Goal: Task Accomplishment & Management: Manage account settings

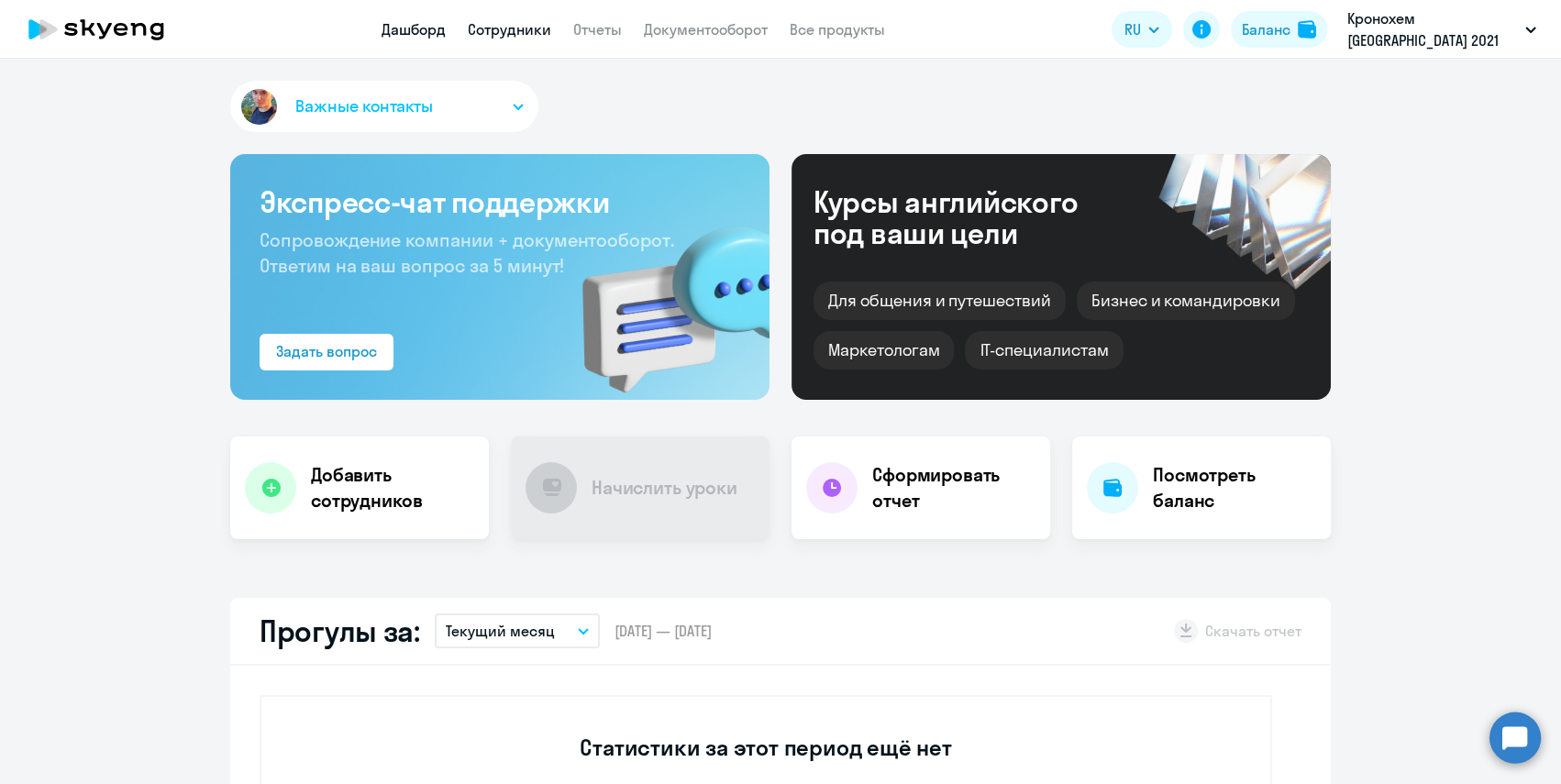
click at [519, 26] on link "Сотрудники" at bounding box center [509, 30] width 83 height 18
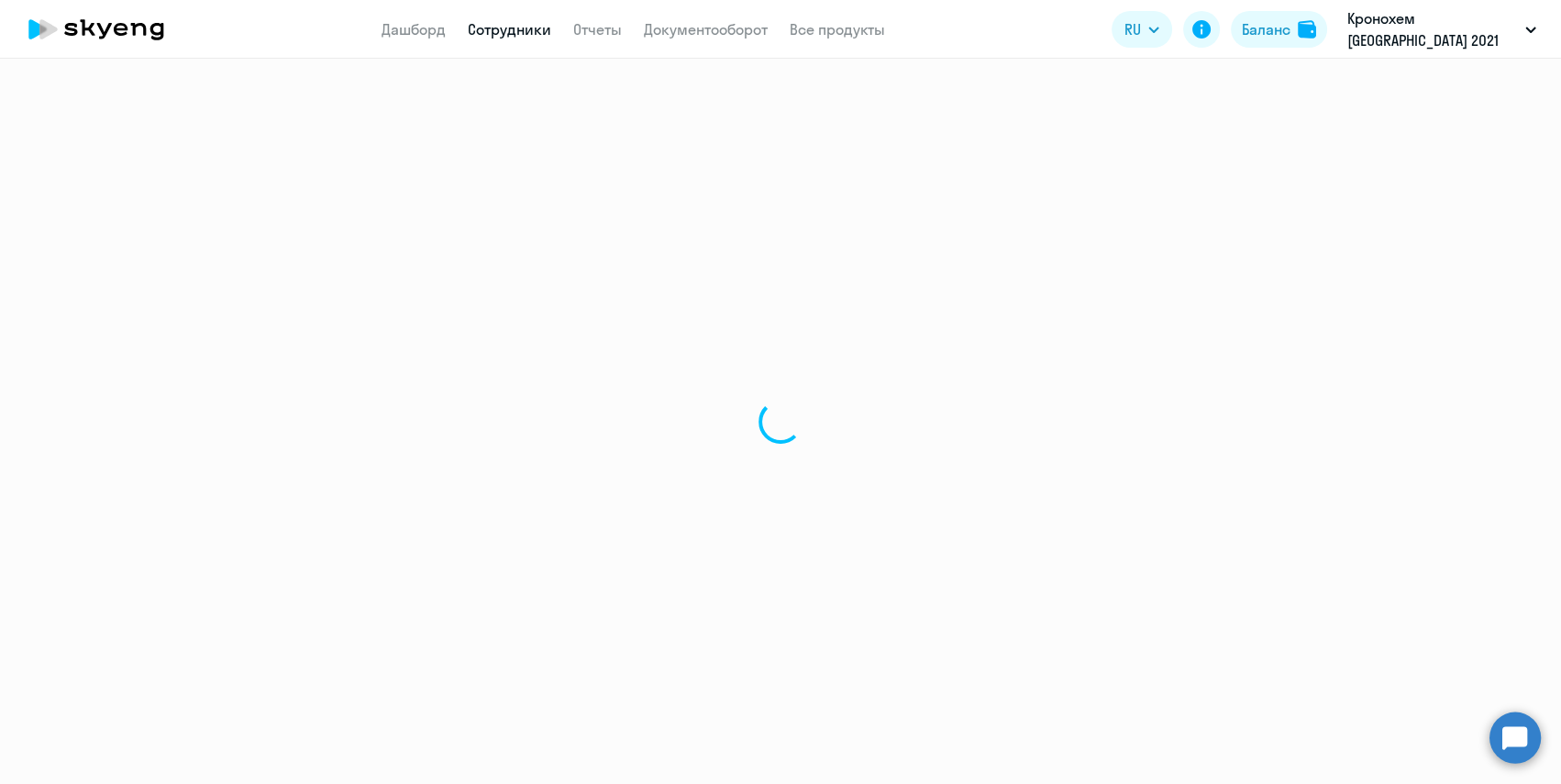
select select "30"
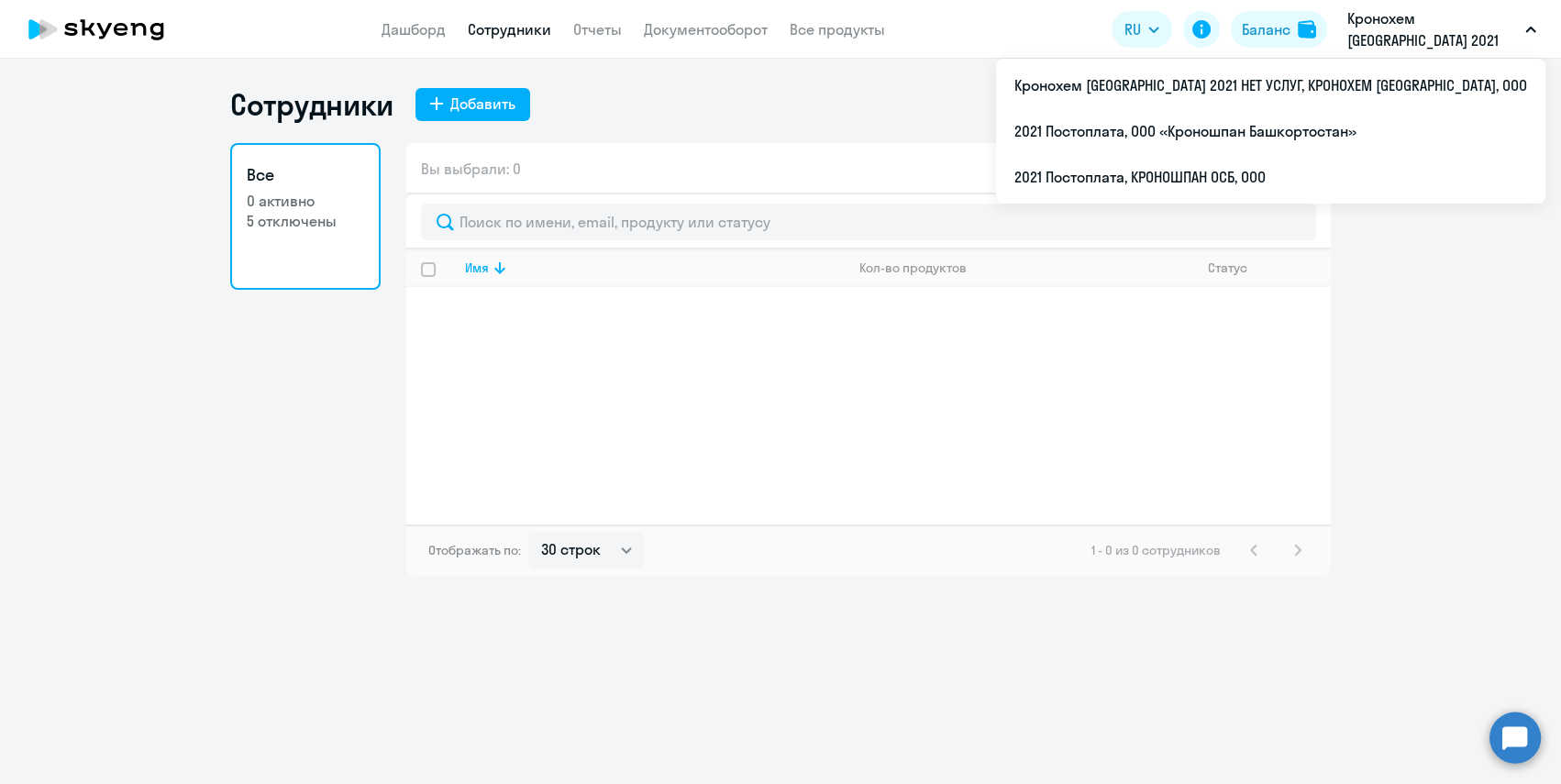
click at [1525, 29] on icon "button" at bounding box center [1531, 30] width 11 height 6
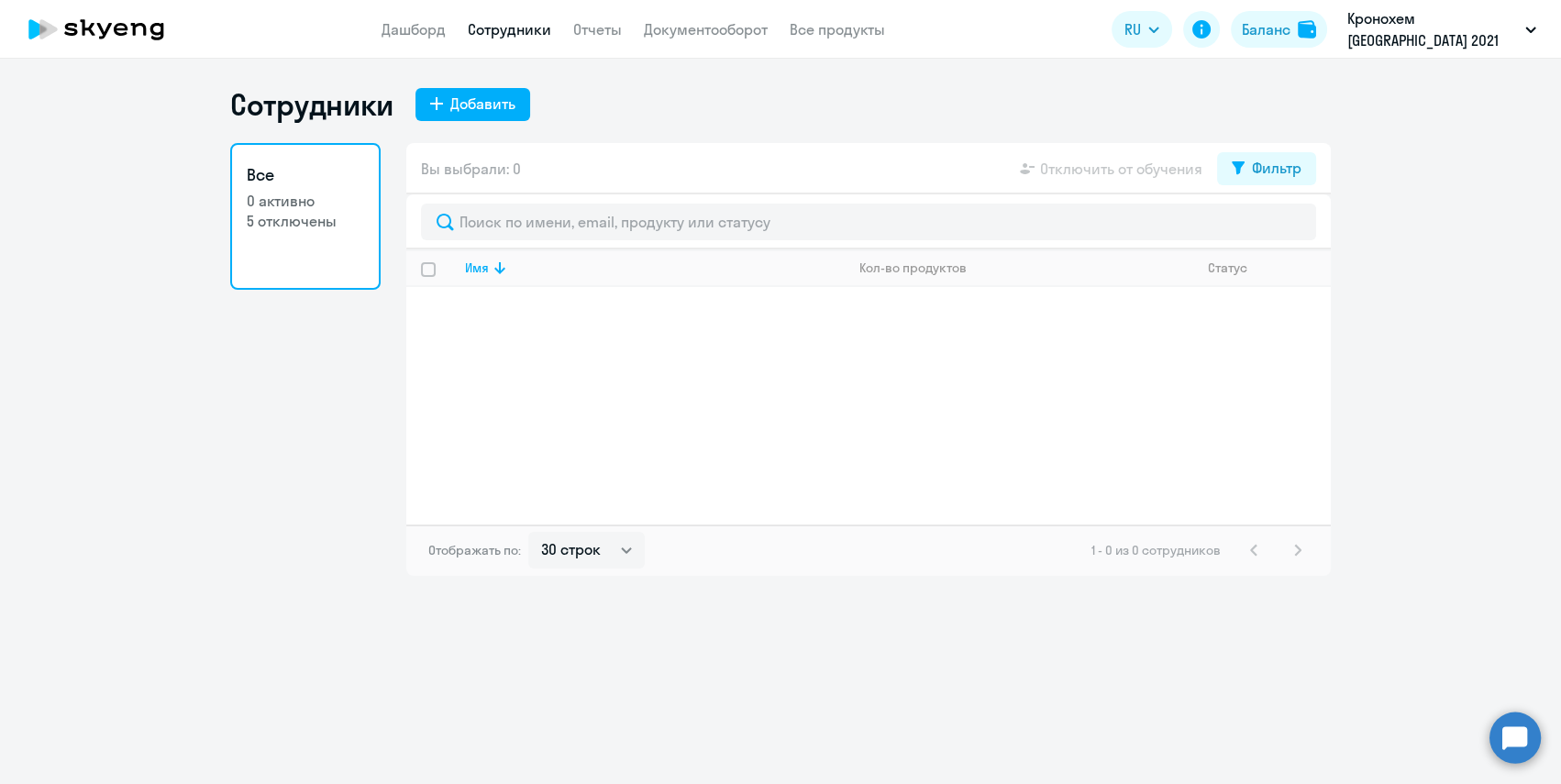
click at [1525, 29] on icon "button" at bounding box center [1531, 30] width 11 height 6
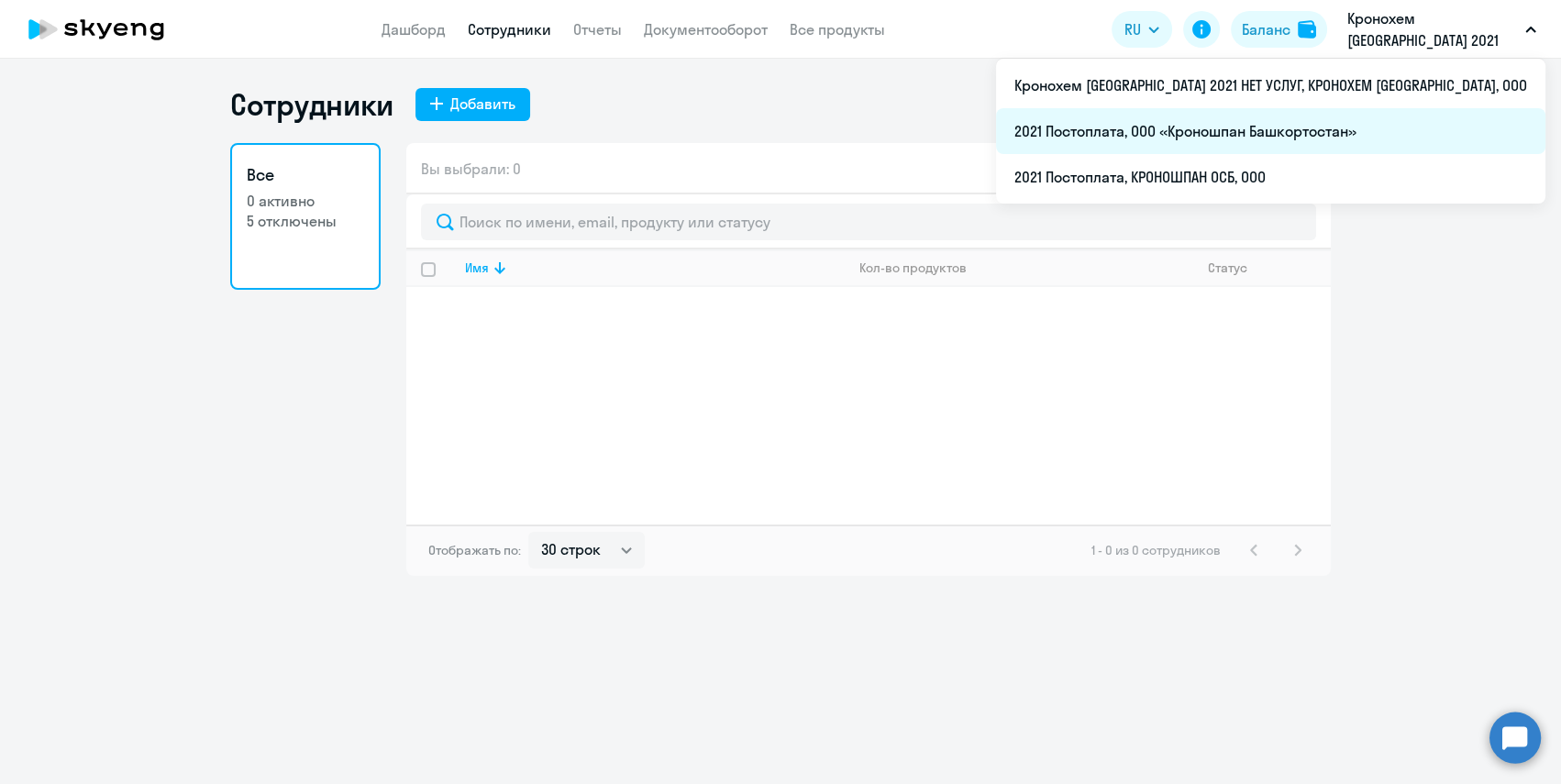
click at [1323, 141] on li "2021 Постоплата, ООО «Кроношпан Башкортостан»" at bounding box center [1270, 131] width 550 height 46
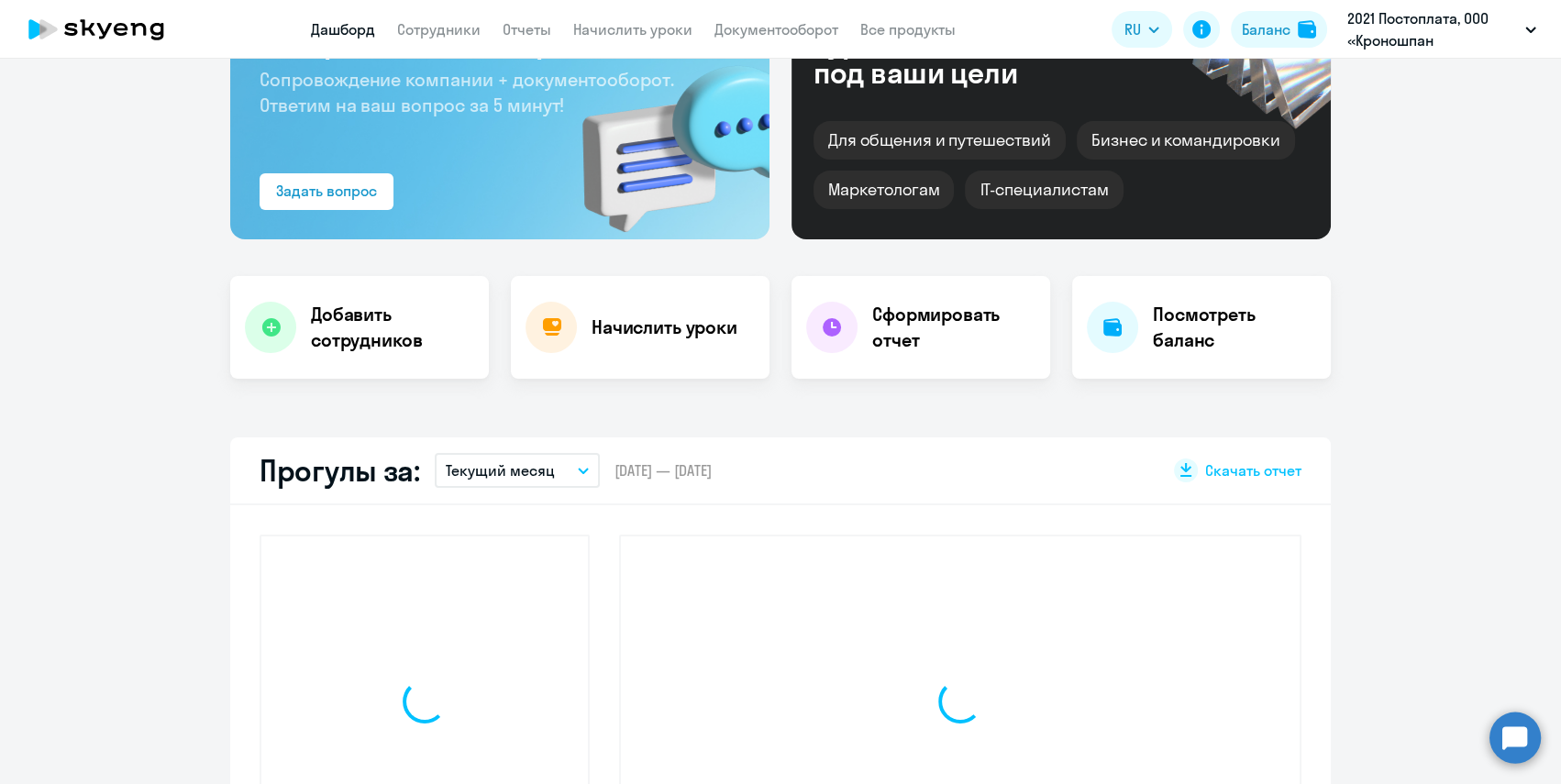
scroll to position [166, 0]
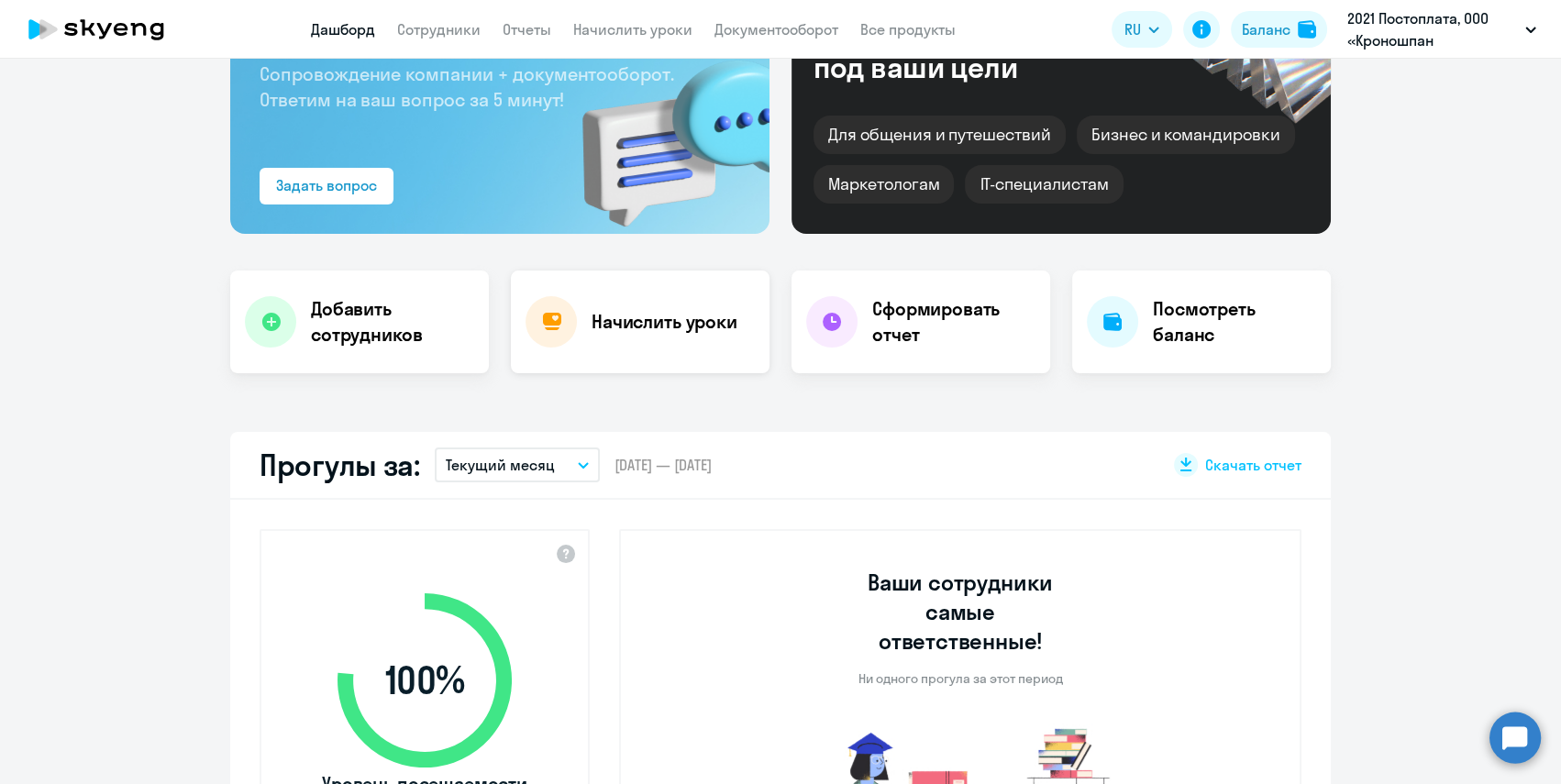
click at [690, 331] on h4 "Начислить уроки" at bounding box center [665, 322] width 146 height 26
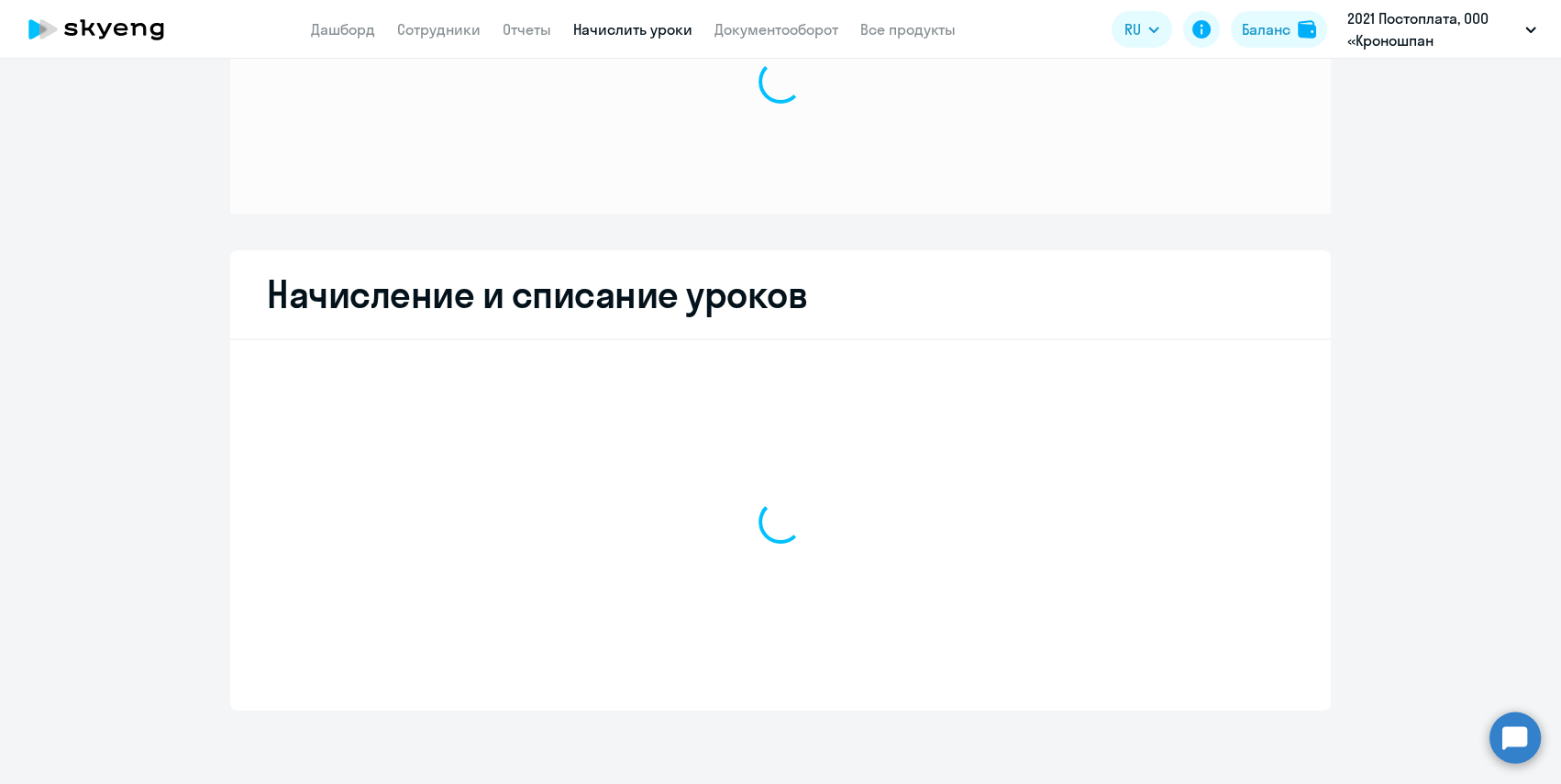
scroll to position [137, 0]
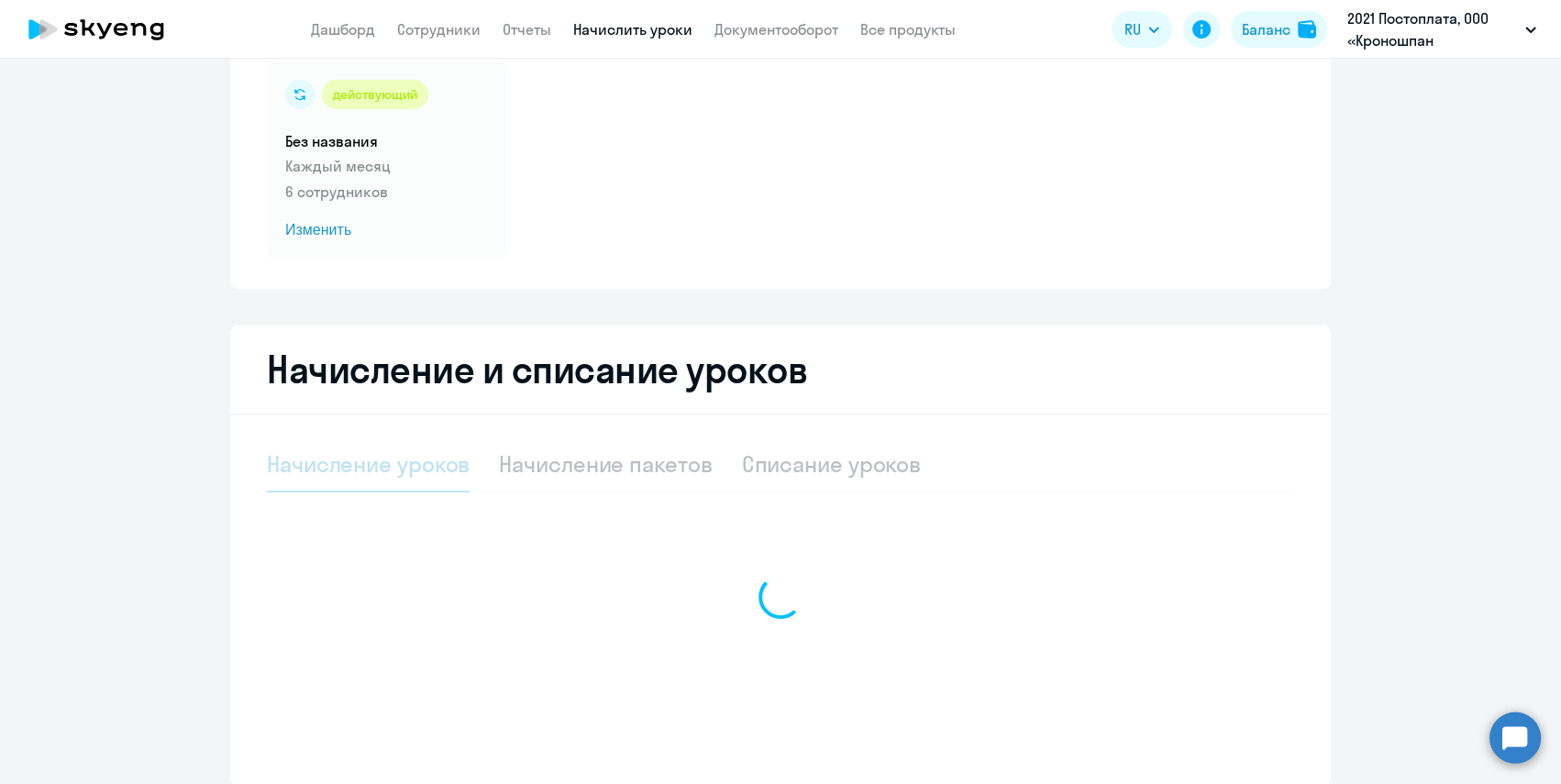
select select "10"
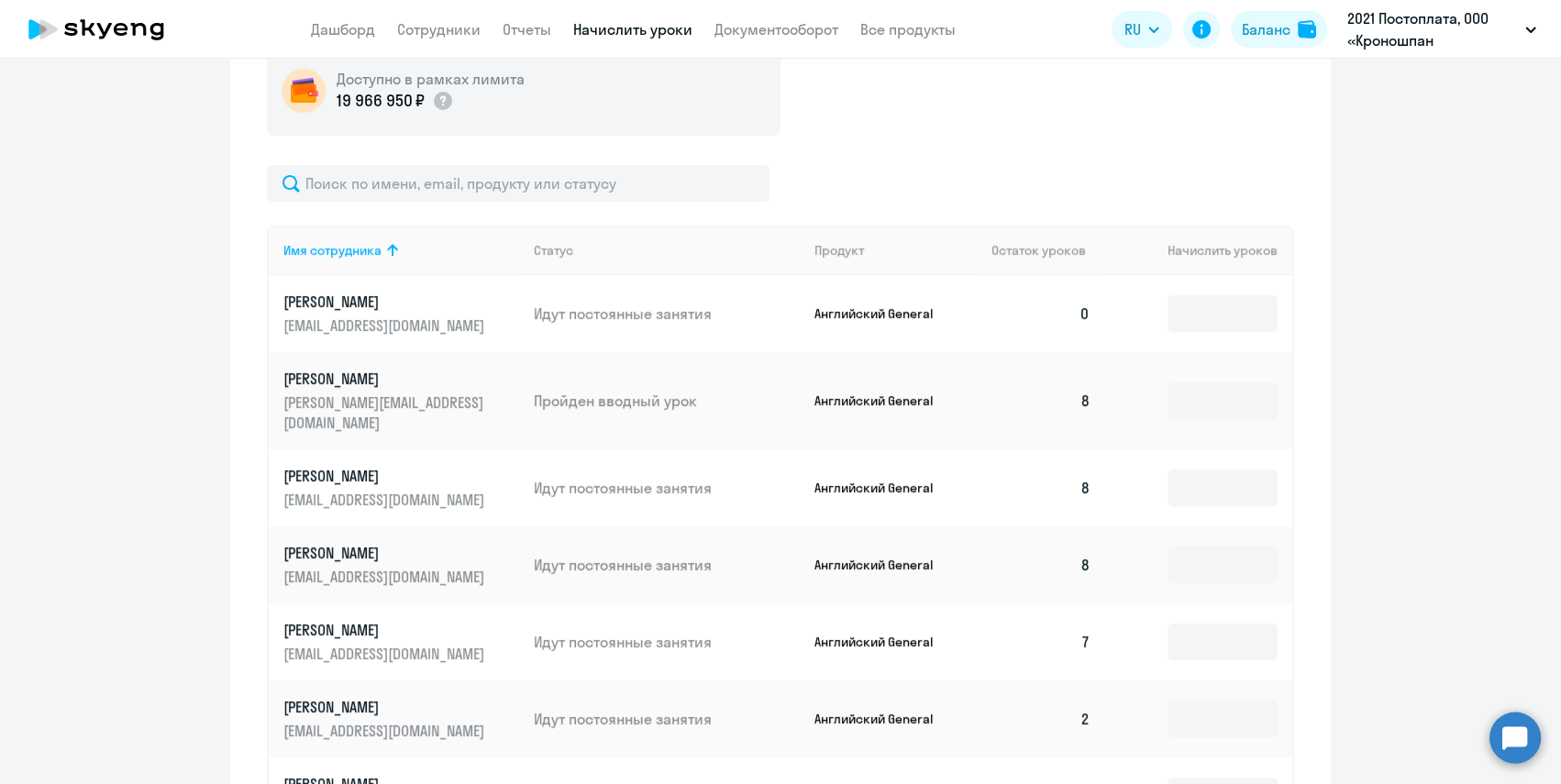
scroll to position [636, 0]
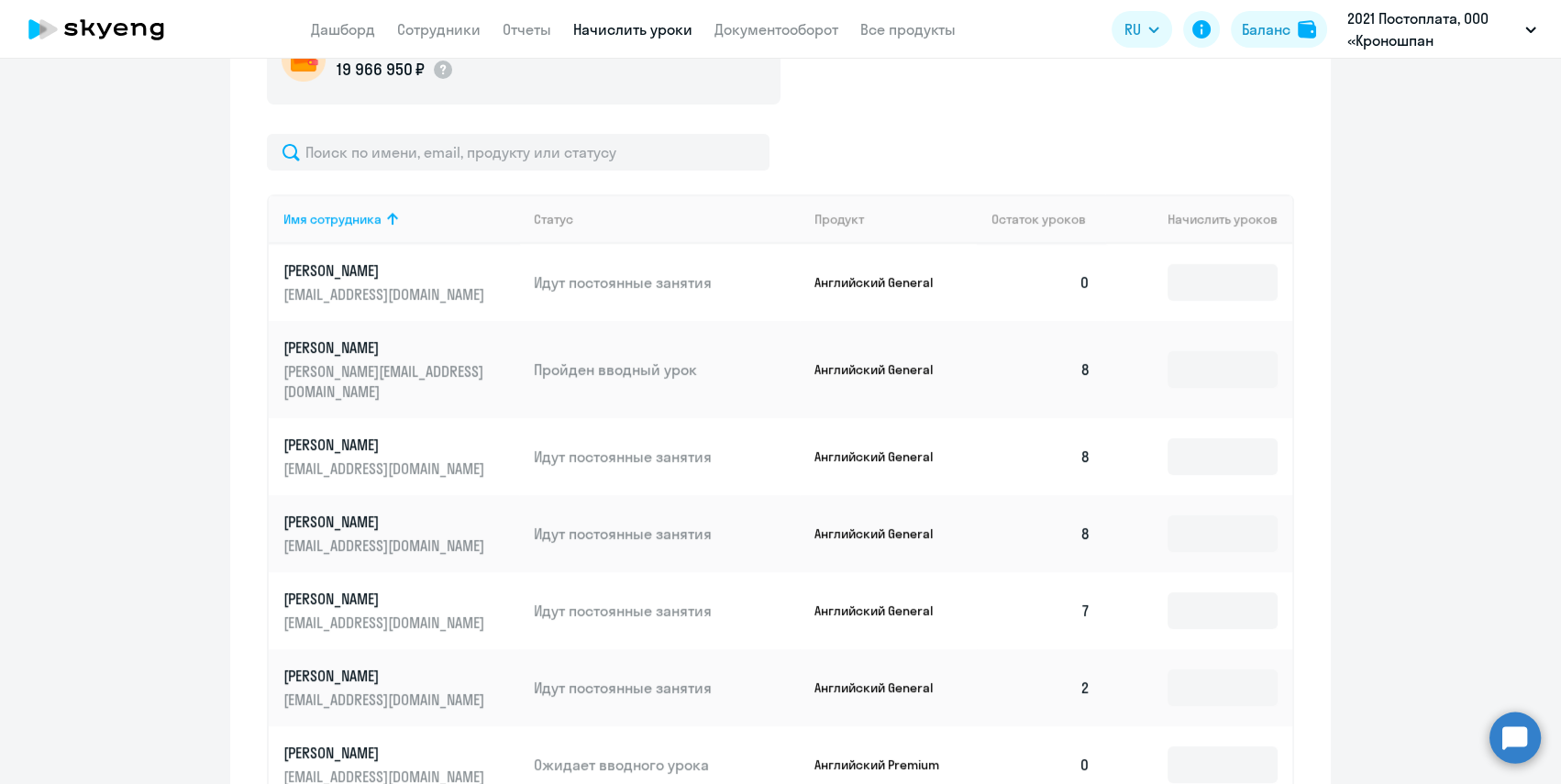
click at [370, 279] on p "[PERSON_NAME]" at bounding box center [386, 271] width 205 height 20
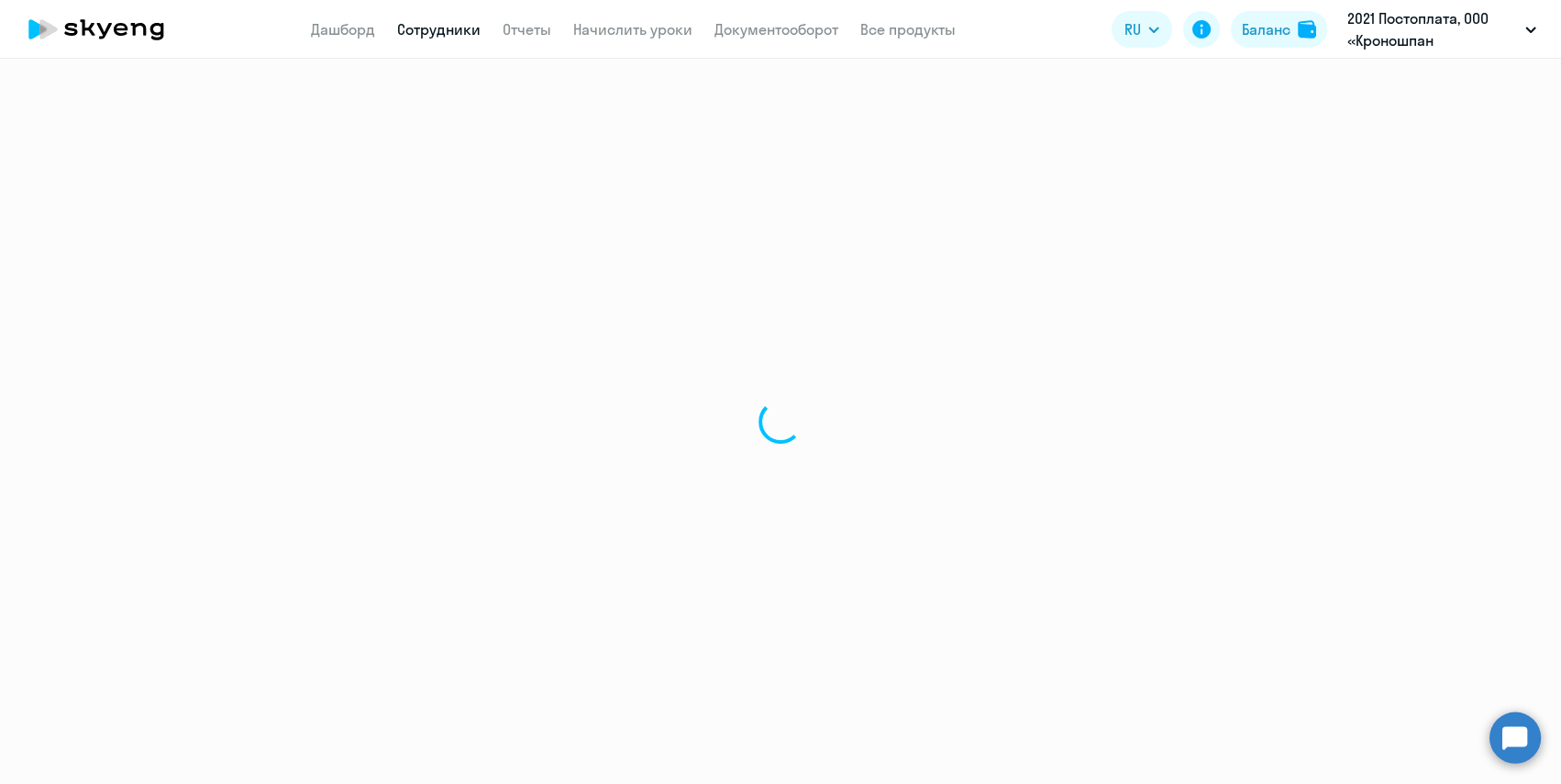
select select "english"
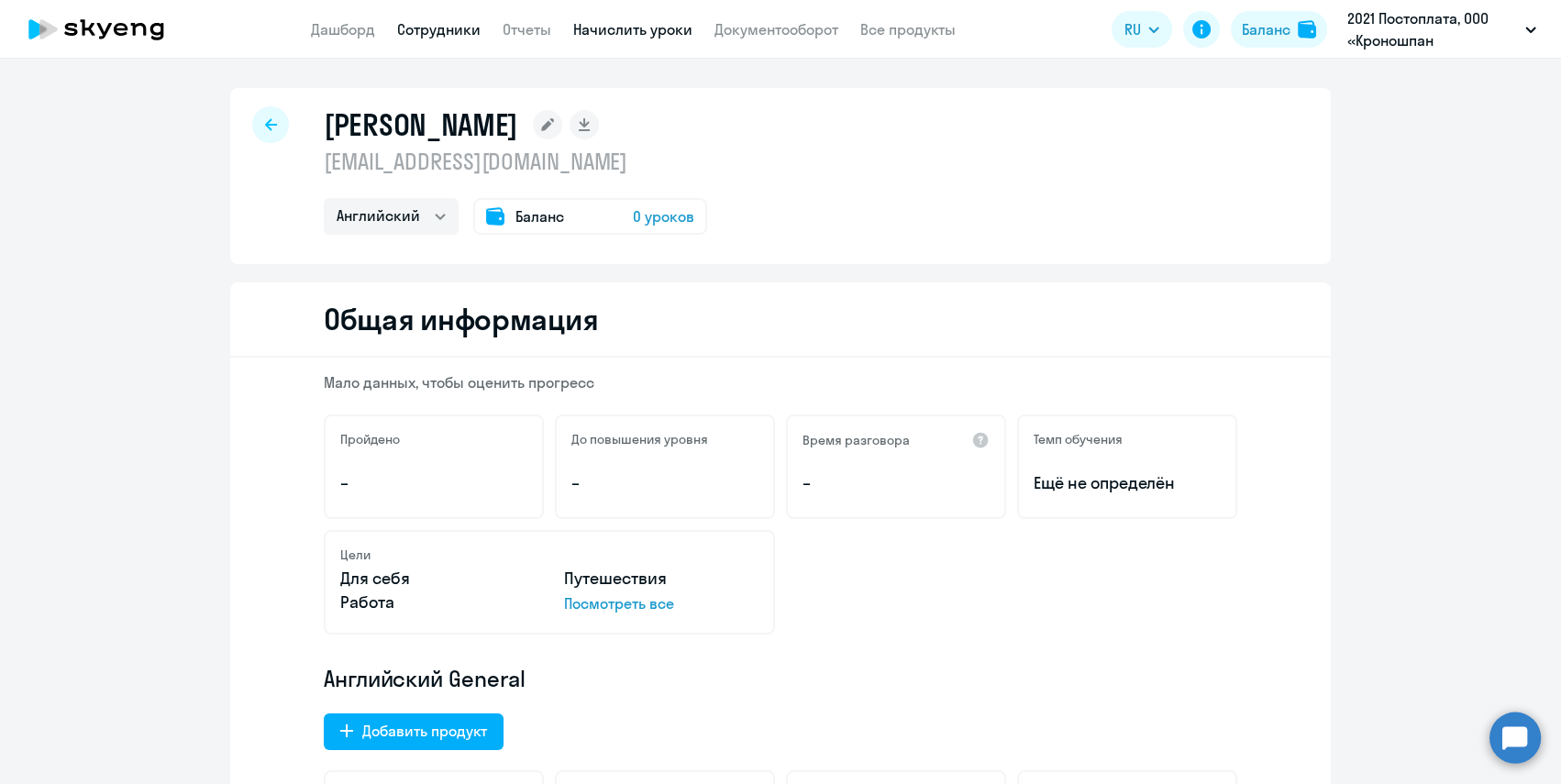
click at [633, 33] on link "Начислить уроки" at bounding box center [633, 30] width 119 height 18
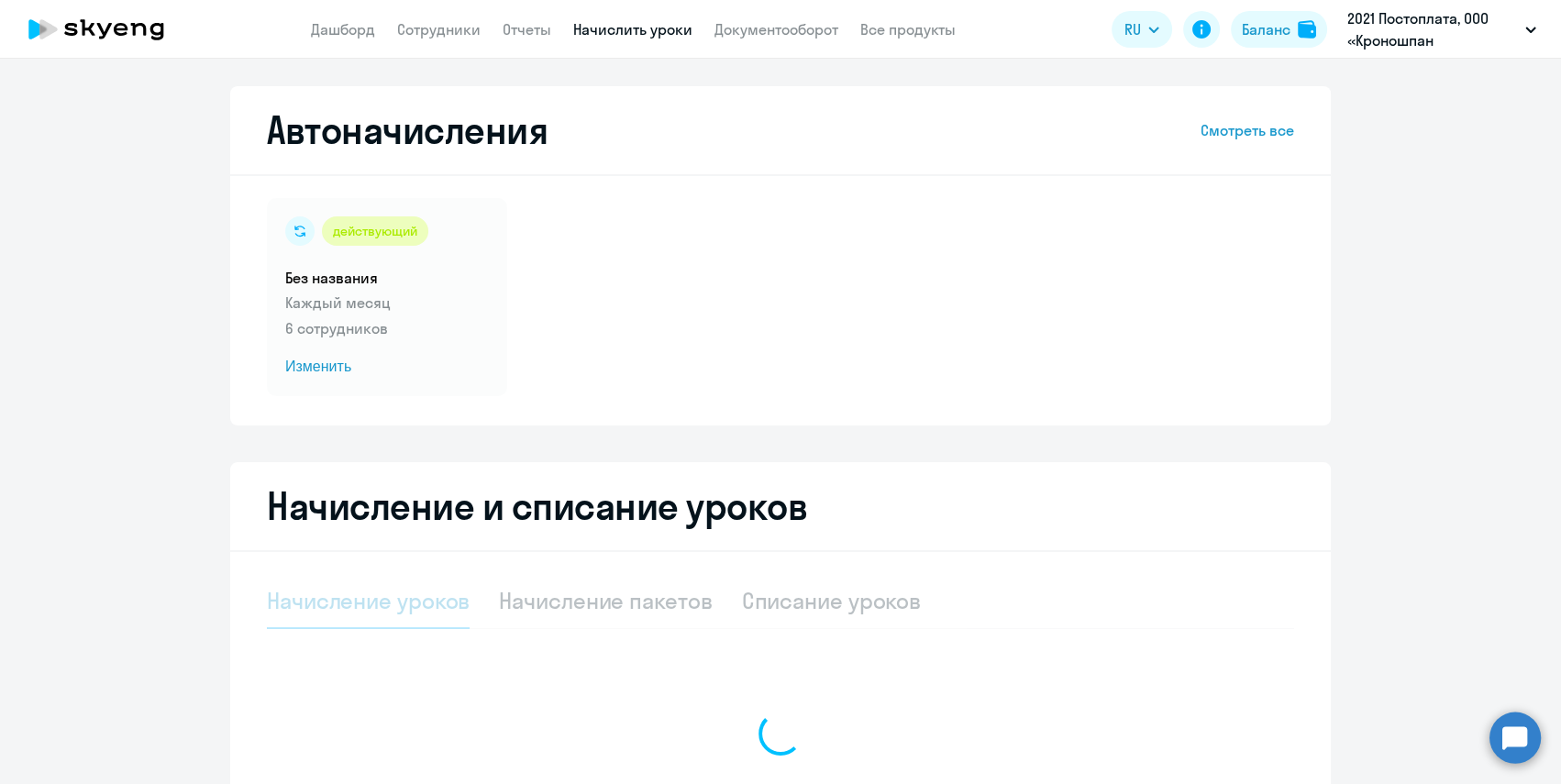
select select "10"
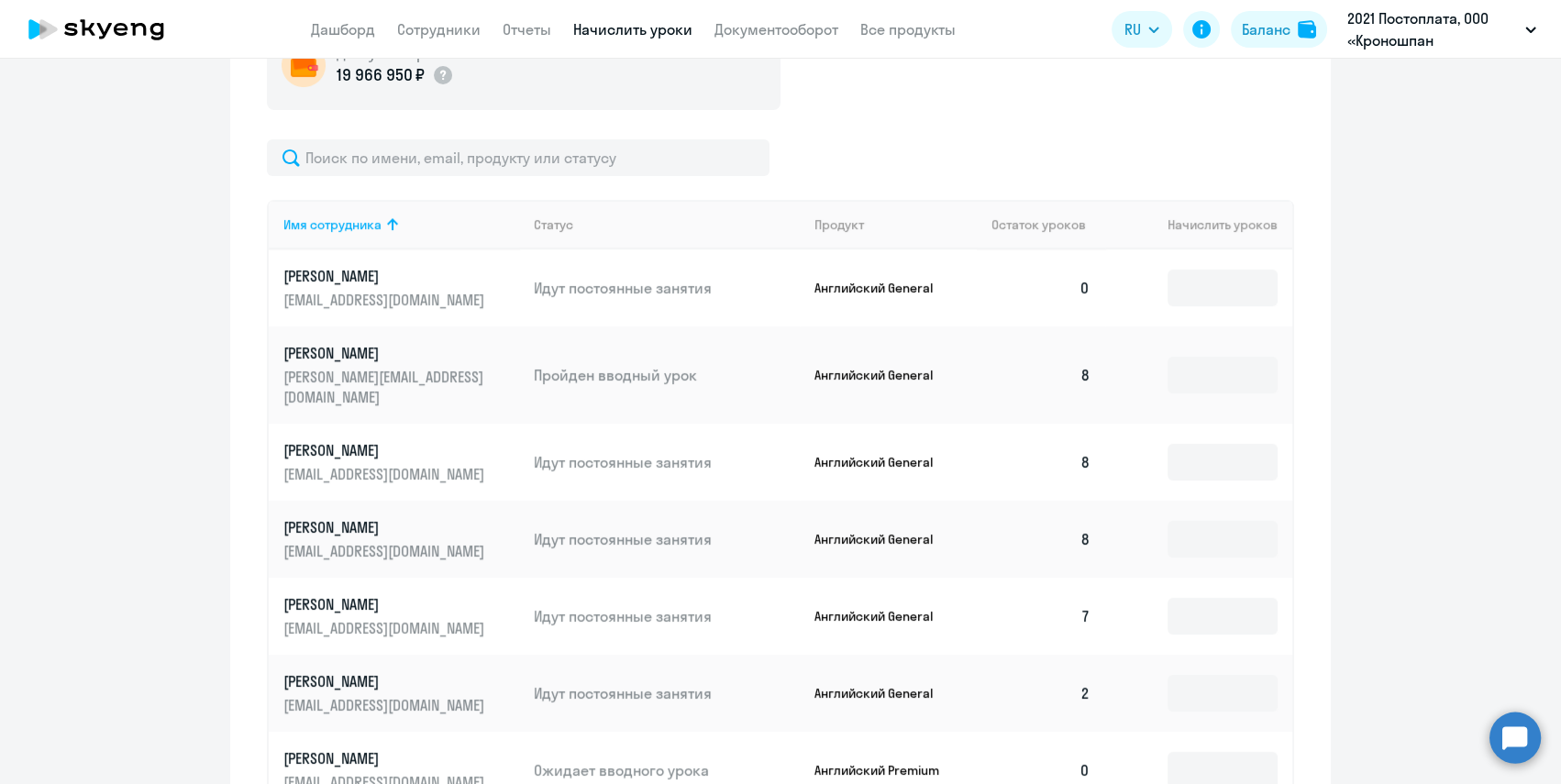
scroll to position [603, 0]
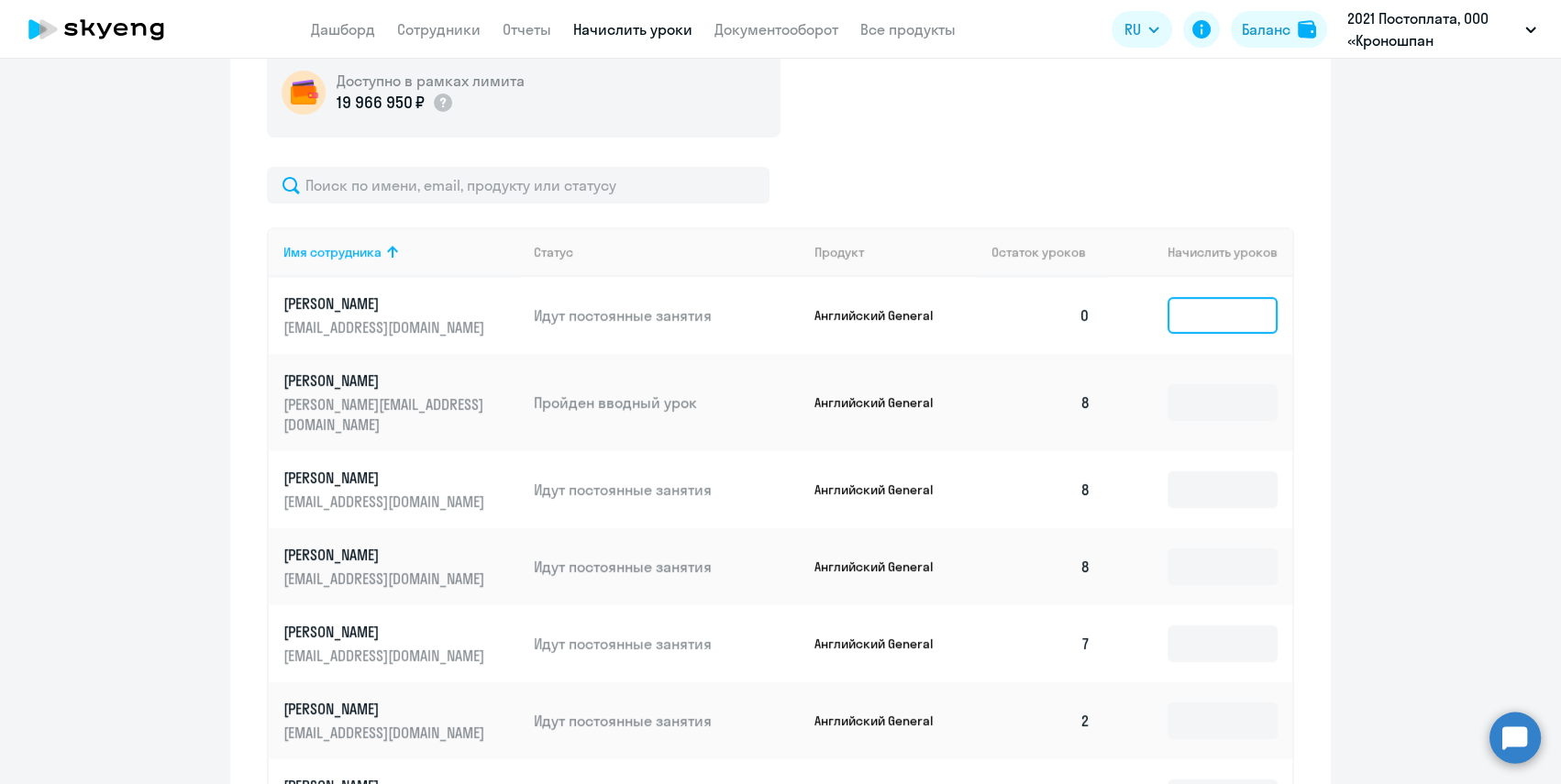
click at [1192, 306] on input at bounding box center [1222, 316] width 110 height 37
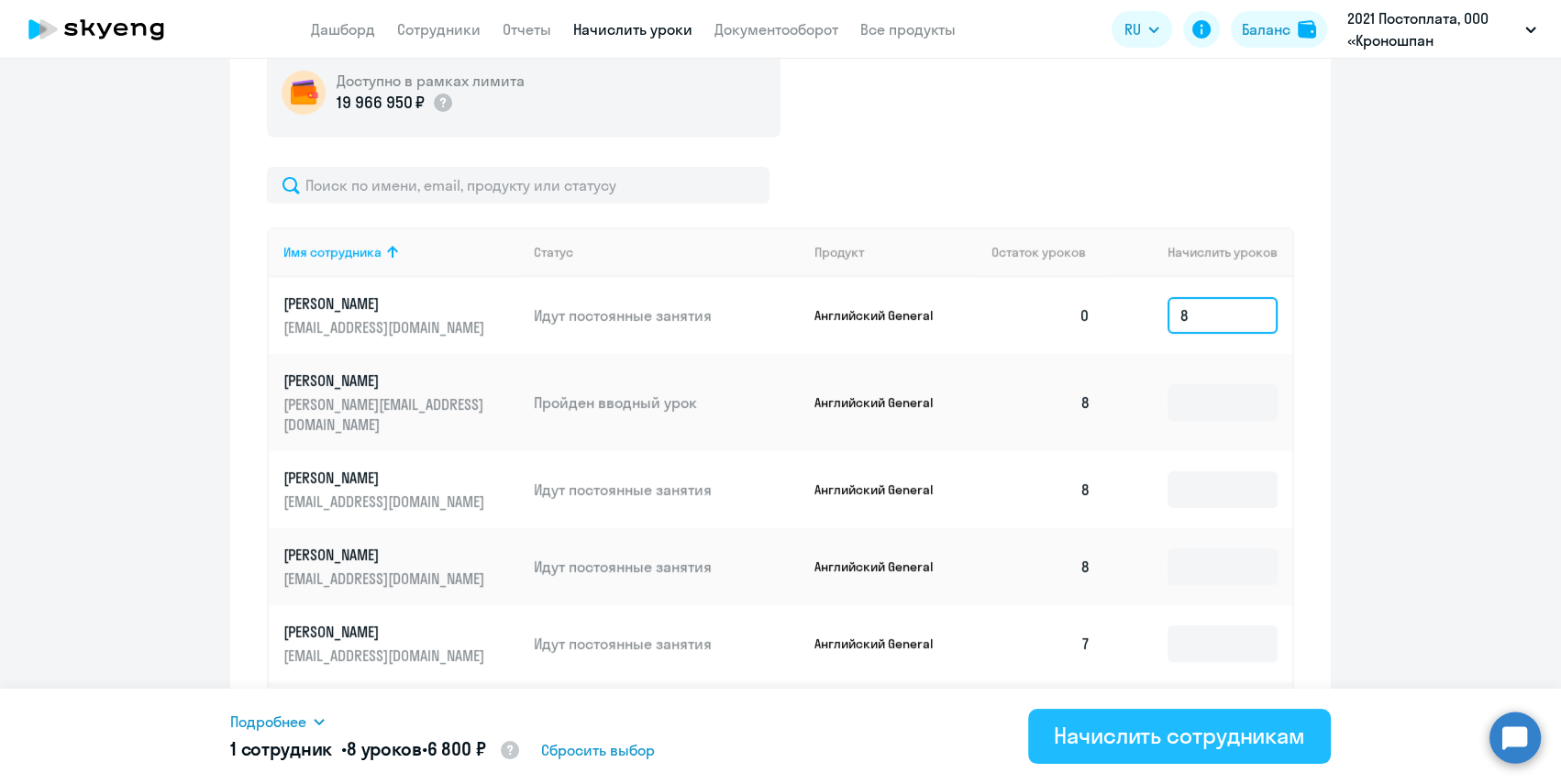
type input "8"
click at [1229, 721] on div "Начислить сотрудникам" at bounding box center [1180, 736] width 251 height 30
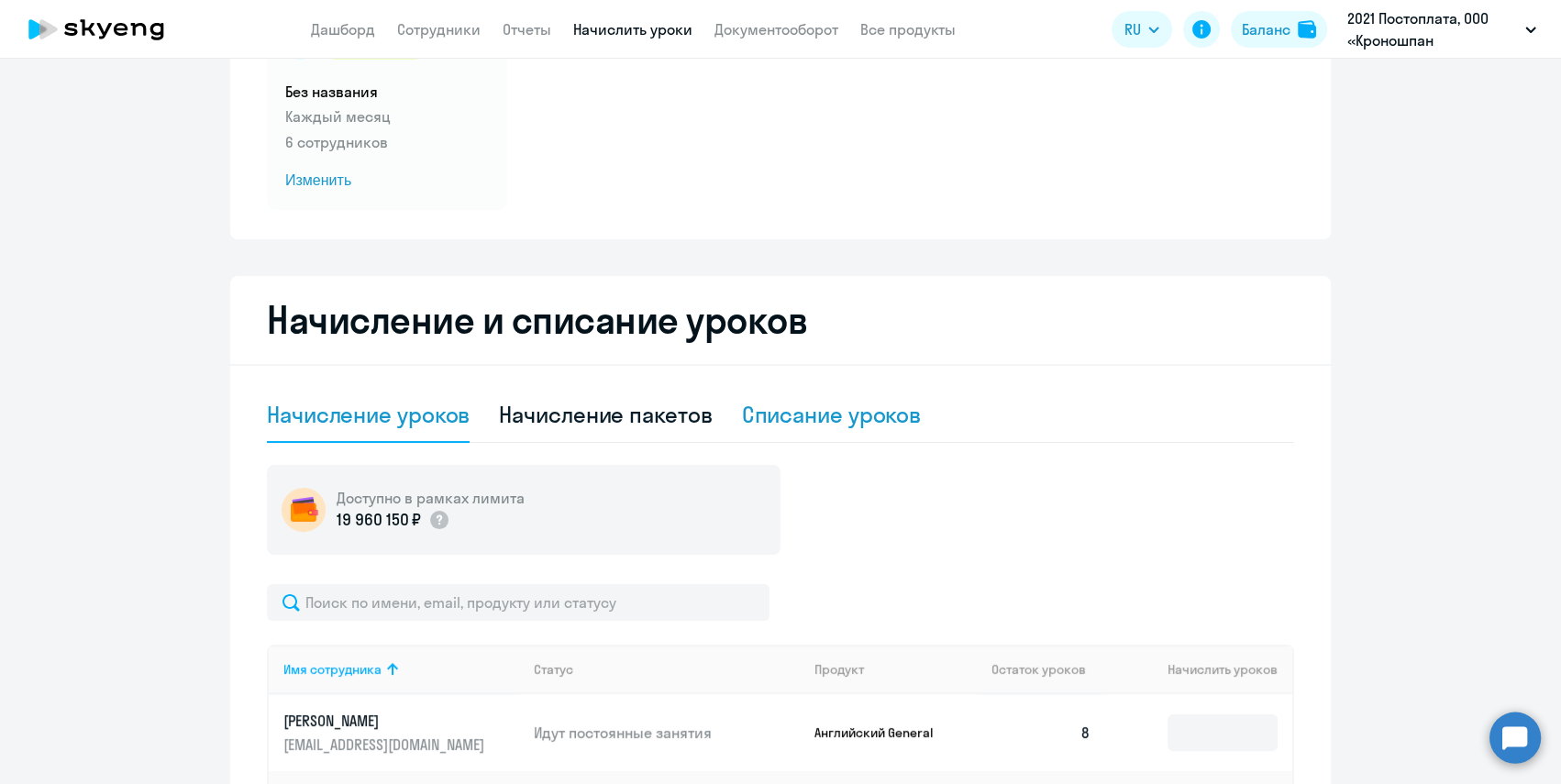
scroll to position [437, 0]
